Goal: Information Seeking & Learning: Learn about a topic

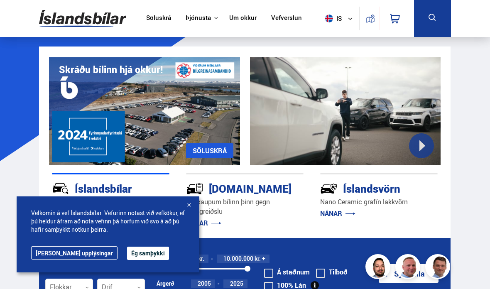
click at [127, 253] on button "Ég samþykki" at bounding box center [148, 253] width 42 height 13
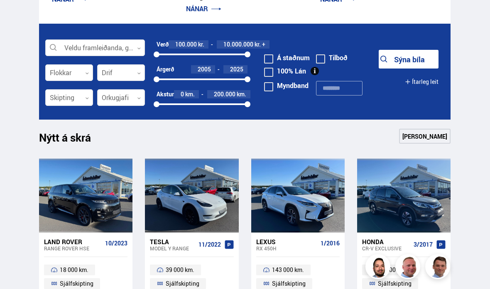
scroll to position [214, 0]
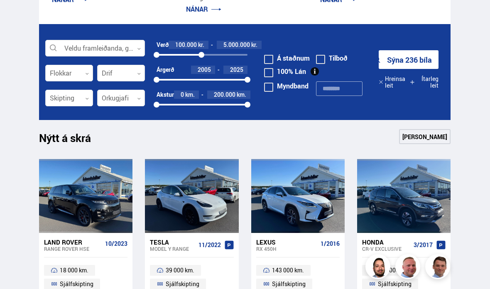
click at [85, 100] on div at bounding box center [69, 98] width 48 height 17
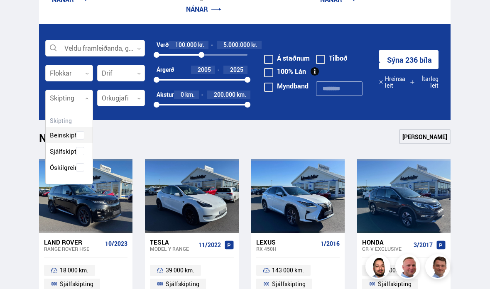
scroll to position [76, 47]
click at [66, 151] on div "Beinskipting Sjálfskipting Óskilgreint" at bounding box center [69, 145] width 47 height 61
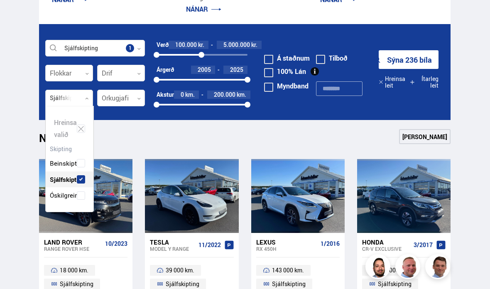
scroll to position [103, 48]
click at [137, 97] on div at bounding box center [121, 98] width 48 height 17
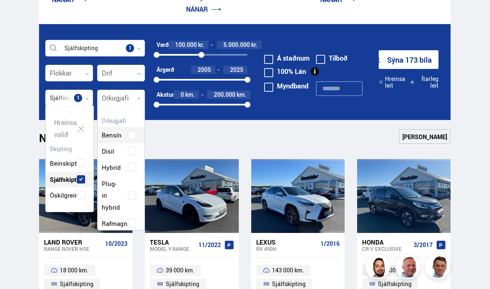
scroll to position [119, 47]
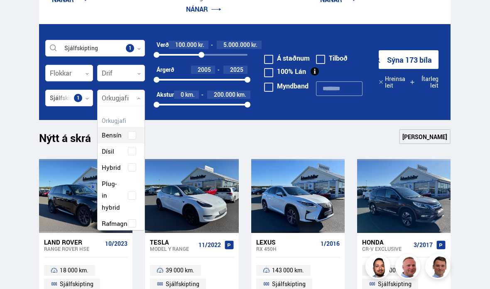
click at [133, 137] on div "Hreinsa valið Bensín Dísil Hybrid Plug-in hybrid Rafmagn" at bounding box center [121, 168] width 48 height 125
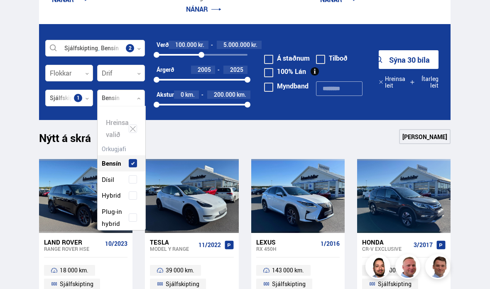
click at [133, 179] on span at bounding box center [132, 179] width 3 height 3
click at [209, 141] on div "Nýtt á skrá Sjá meira" at bounding box center [244, 139] width 411 height 20
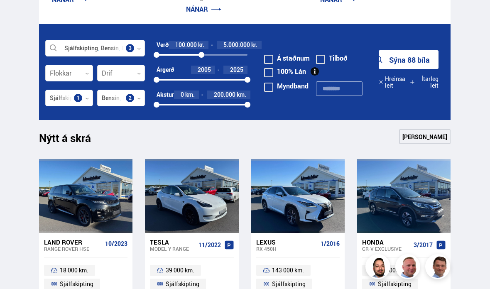
click at [243, 145] on div "Nýtt á skrá Sjá meira" at bounding box center [244, 139] width 411 height 20
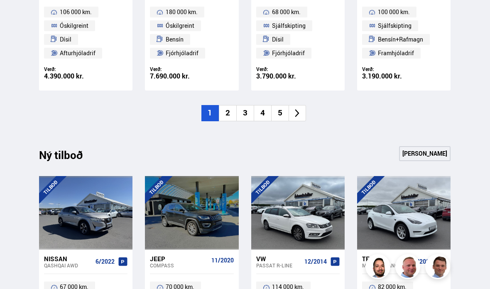
scroll to position [672, 0]
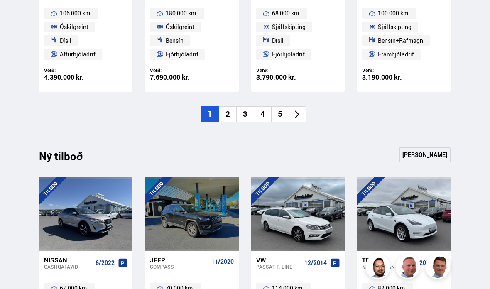
click at [291, 118] on li at bounding box center [296, 114] width 17 height 16
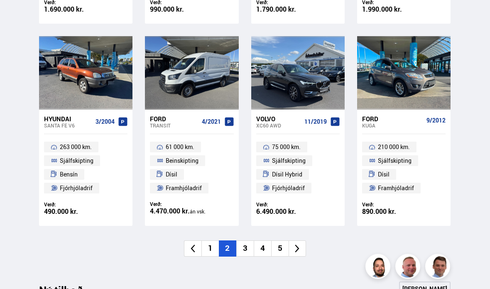
scroll to position [551, 0]
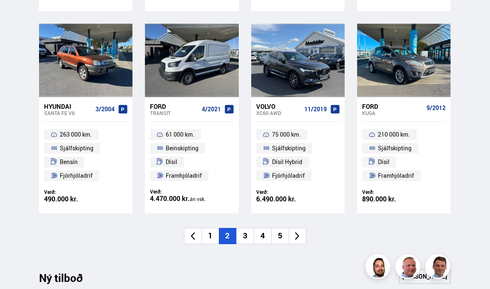
click at [297, 234] on icon at bounding box center [297, 236] width 10 height 10
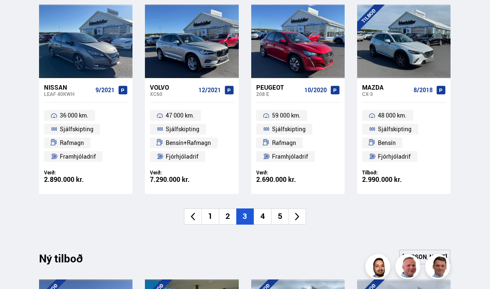
scroll to position [580, 0]
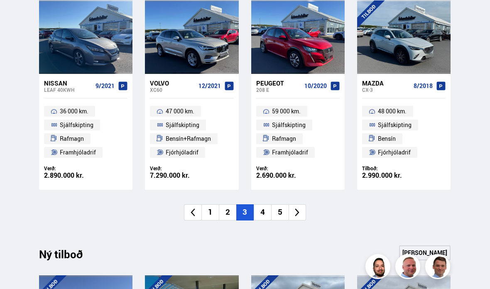
click at [299, 212] on icon at bounding box center [297, 213] width 10 height 10
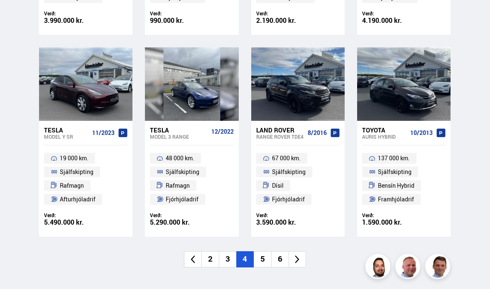
click at [305, 257] on li at bounding box center [296, 260] width 17 height 16
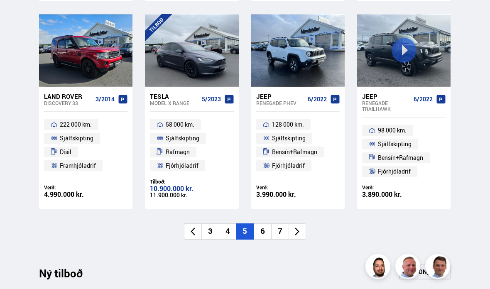
scroll to position [581, 0]
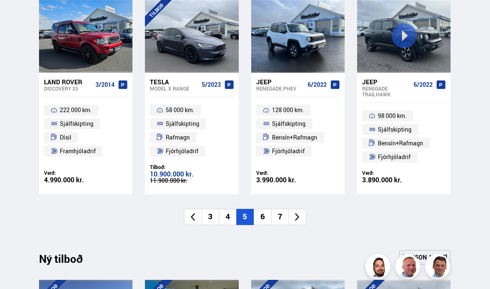
click at [297, 215] on icon at bounding box center [297, 218] width 10 height 10
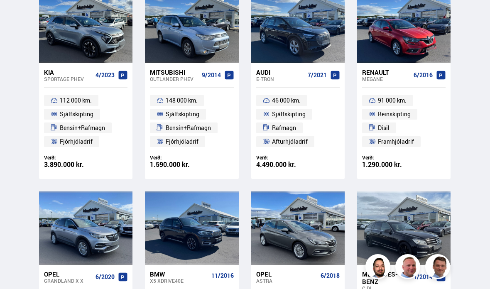
scroll to position [383, 0]
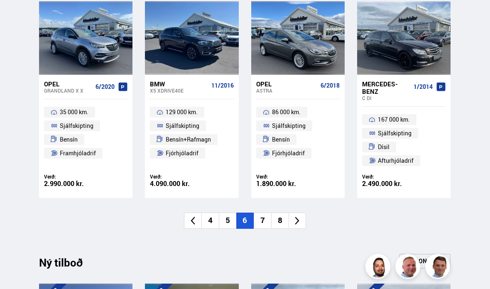
click at [300, 219] on icon at bounding box center [297, 221] width 10 height 10
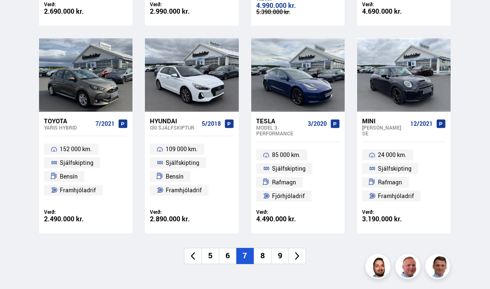
scroll to position [550, 0]
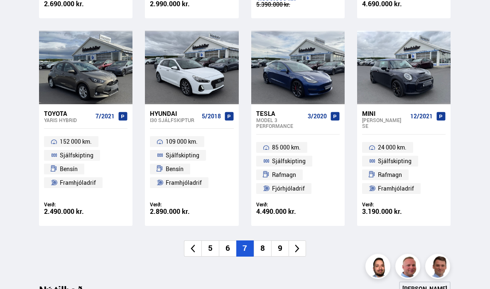
click at [299, 245] on icon at bounding box center [297, 249] width 10 height 10
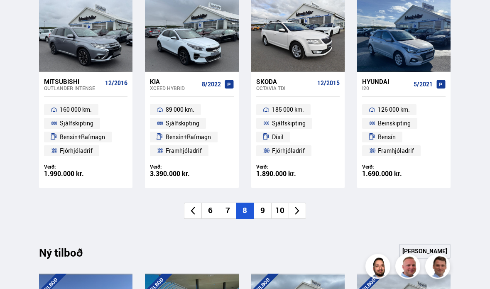
scroll to position [581, 0]
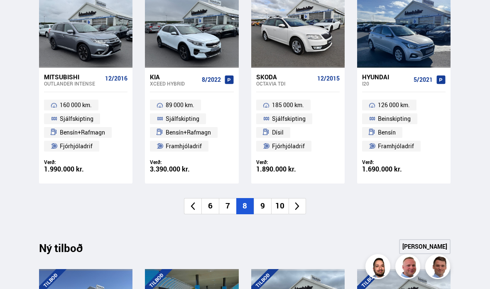
click at [298, 208] on li at bounding box center [296, 206] width 17 height 16
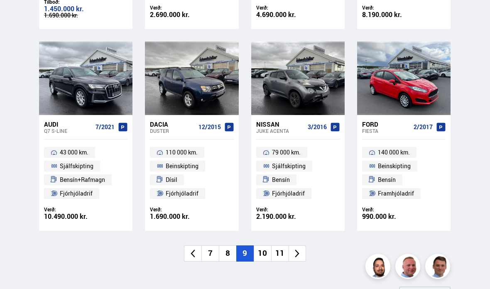
scroll to position [545, 0]
click at [298, 256] on li at bounding box center [296, 253] width 17 height 16
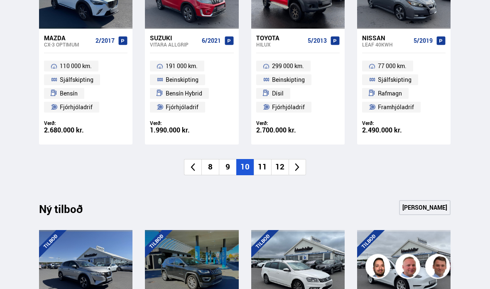
scroll to position [635, 0]
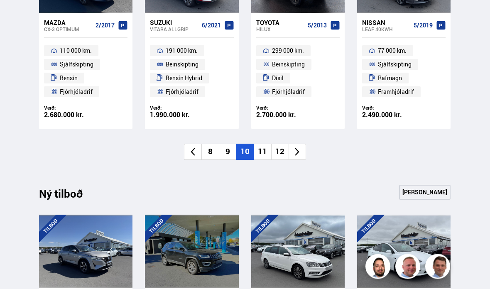
click at [296, 155] on li at bounding box center [296, 152] width 17 height 16
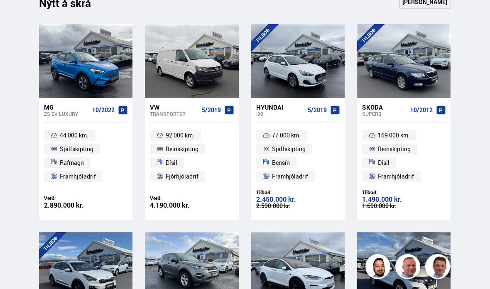
scroll to position [348, 0]
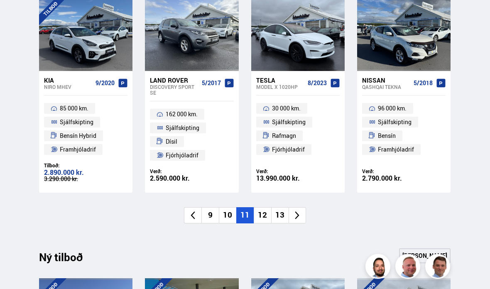
click at [295, 217] on li at bounding box center [296, 216] width 17 height 16
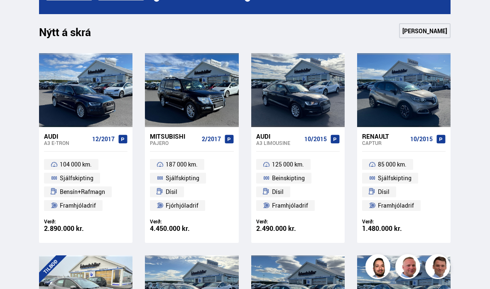
scroll to position [319, 0]
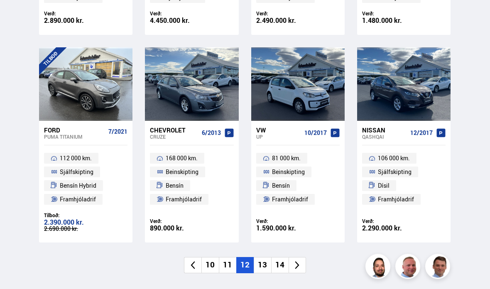
click at [298, 261] on icon at bounding box center [297, 266] width 10 height 10
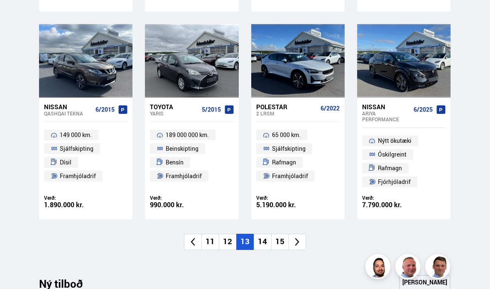
scroll to position [550, 0]
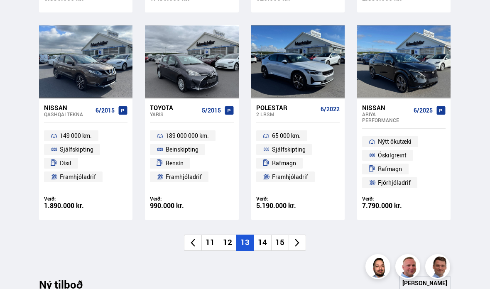
click at [300, 245] on li at bounding box center [296, 243] width 17 height 16
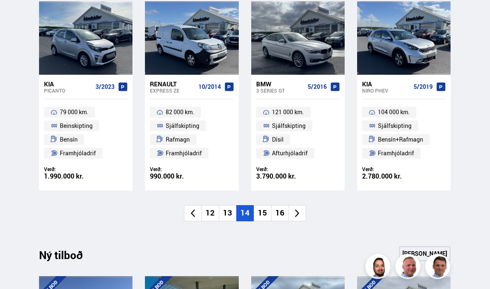
scroll to position [603, 0]
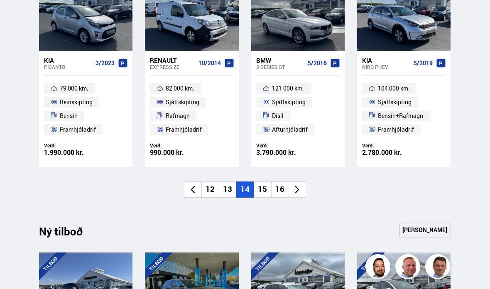
click at [298, 191] on li at bounding box center [296, 189] width 17 height 16
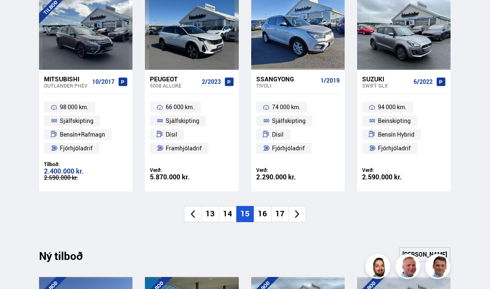
click at [298, 216] on li at bounding box center [296, 214] width 17 height 16
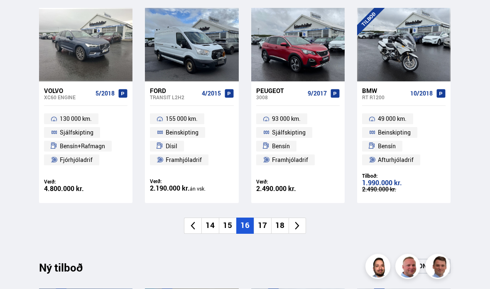
scroll to position [572, 0]
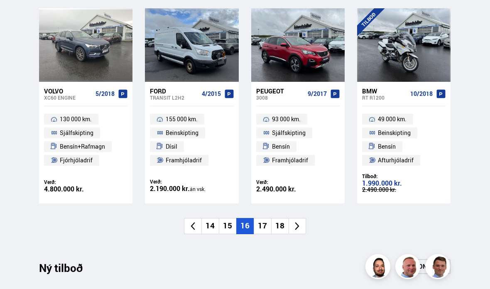
click at [299, 225] on icon at bounding box center [297, 226] width 10 height 10
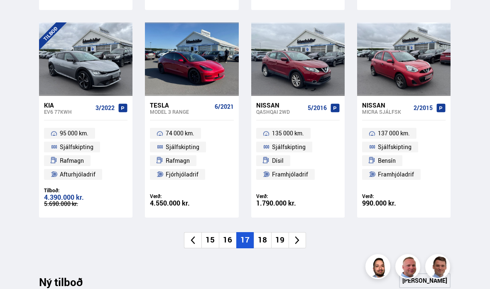
scroll to position [559, 0]
click at [300, 239] on icon at bounding box center [297, 240] width 10 height 10
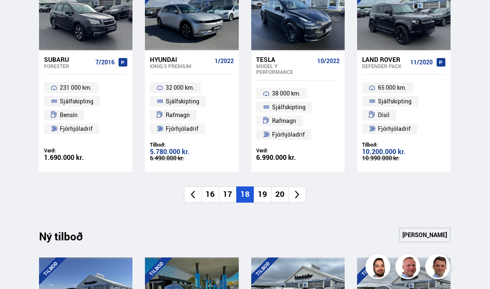
scroll to position [638, 0]
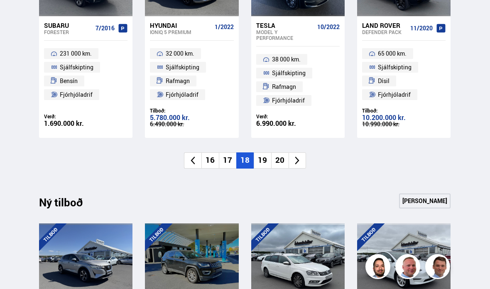
click at [296, 165] on li at bounding box center [296, 160] width 17 height 16
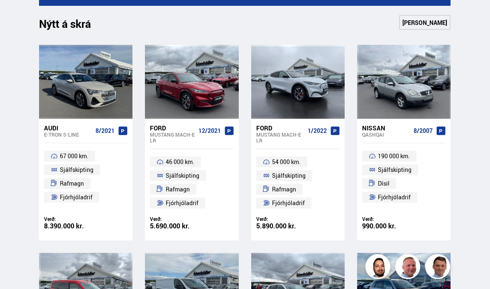
scroll to position [327, 0]
